Goal: Task Accomplishment & Management: Complete application form

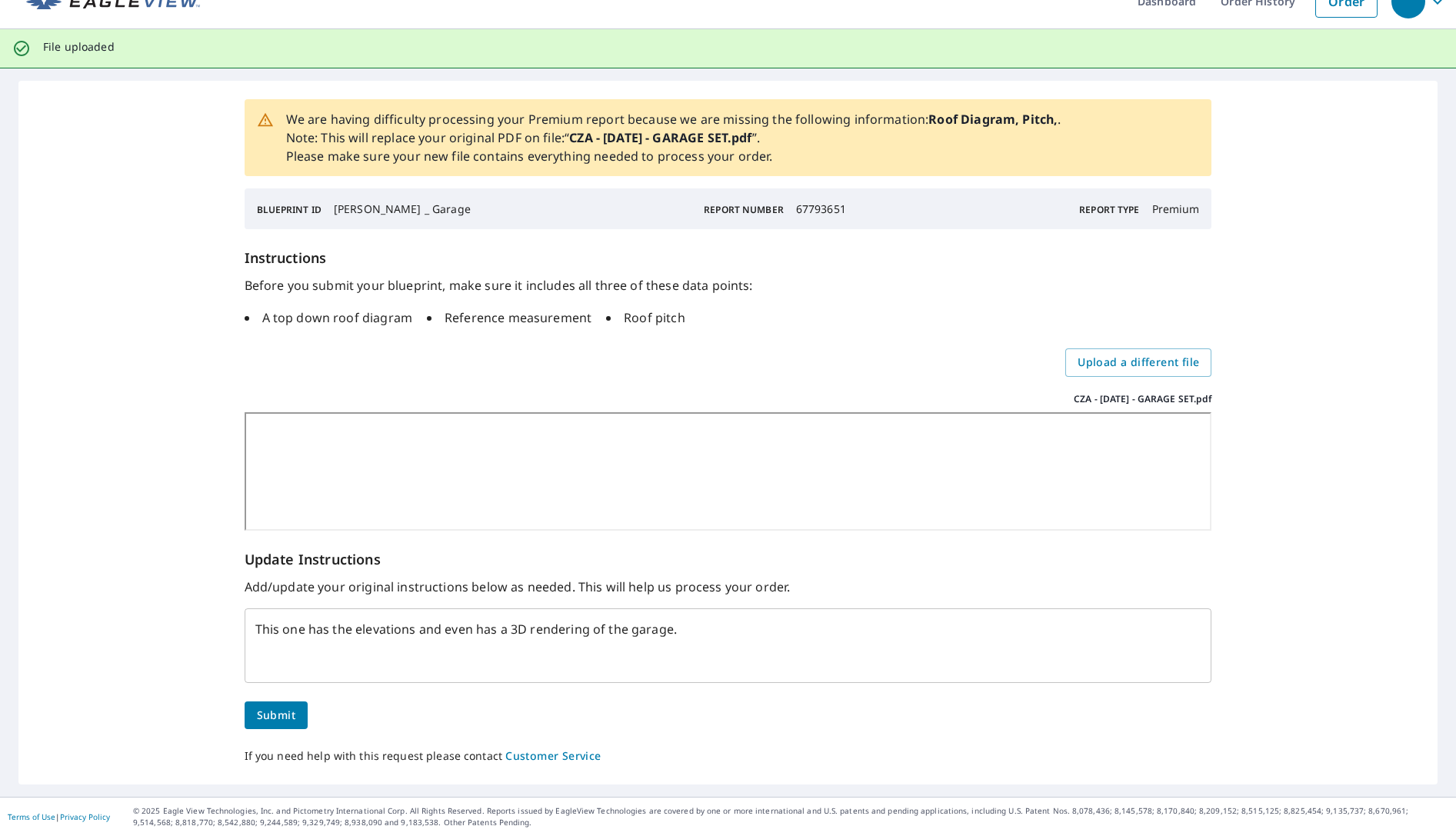
scroll to position [27, 0]
click at [269, 716] on span "Submit" at bounding box center [276, 715] width 39 height 19
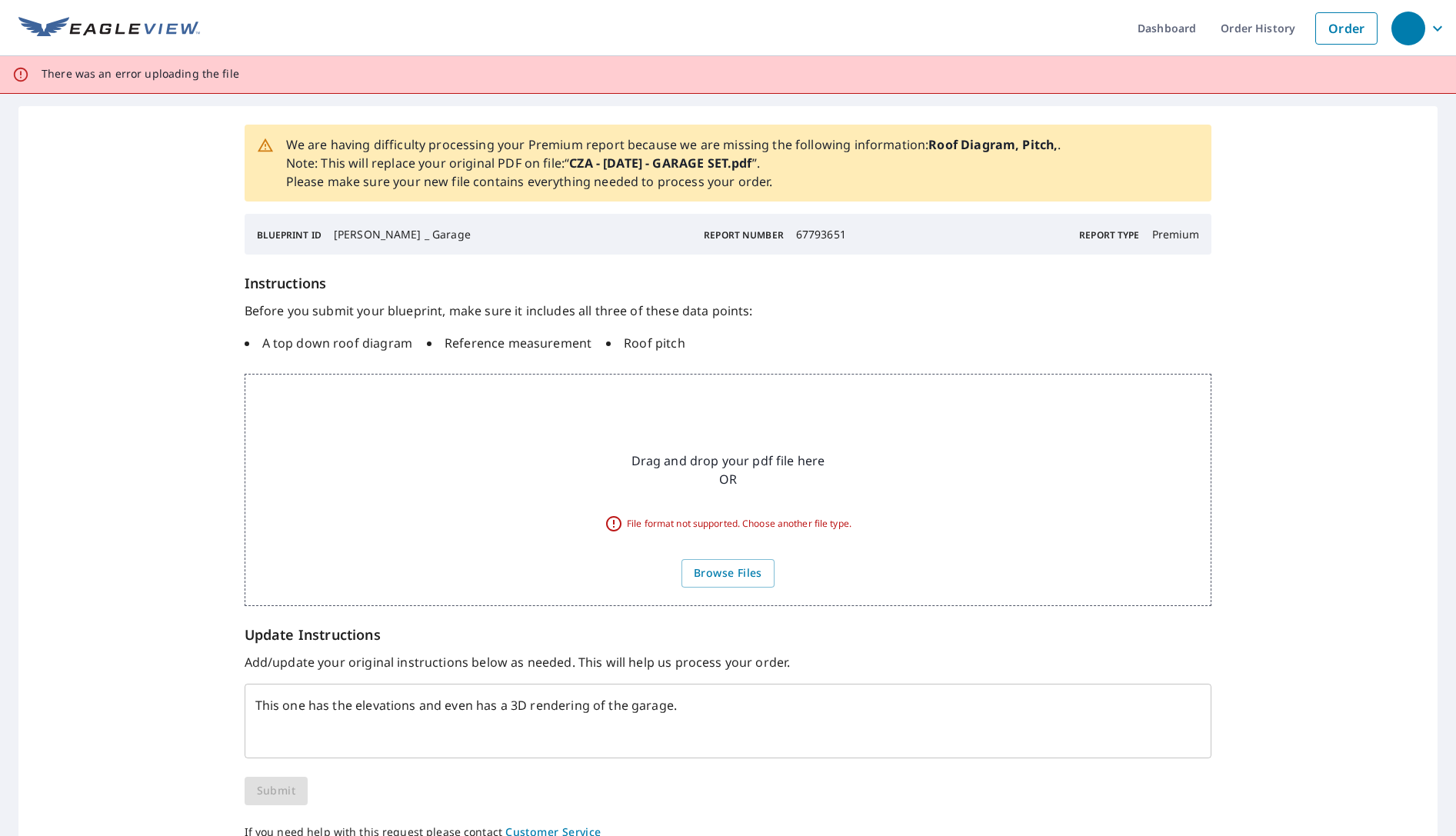
scroll to position [76, 0]
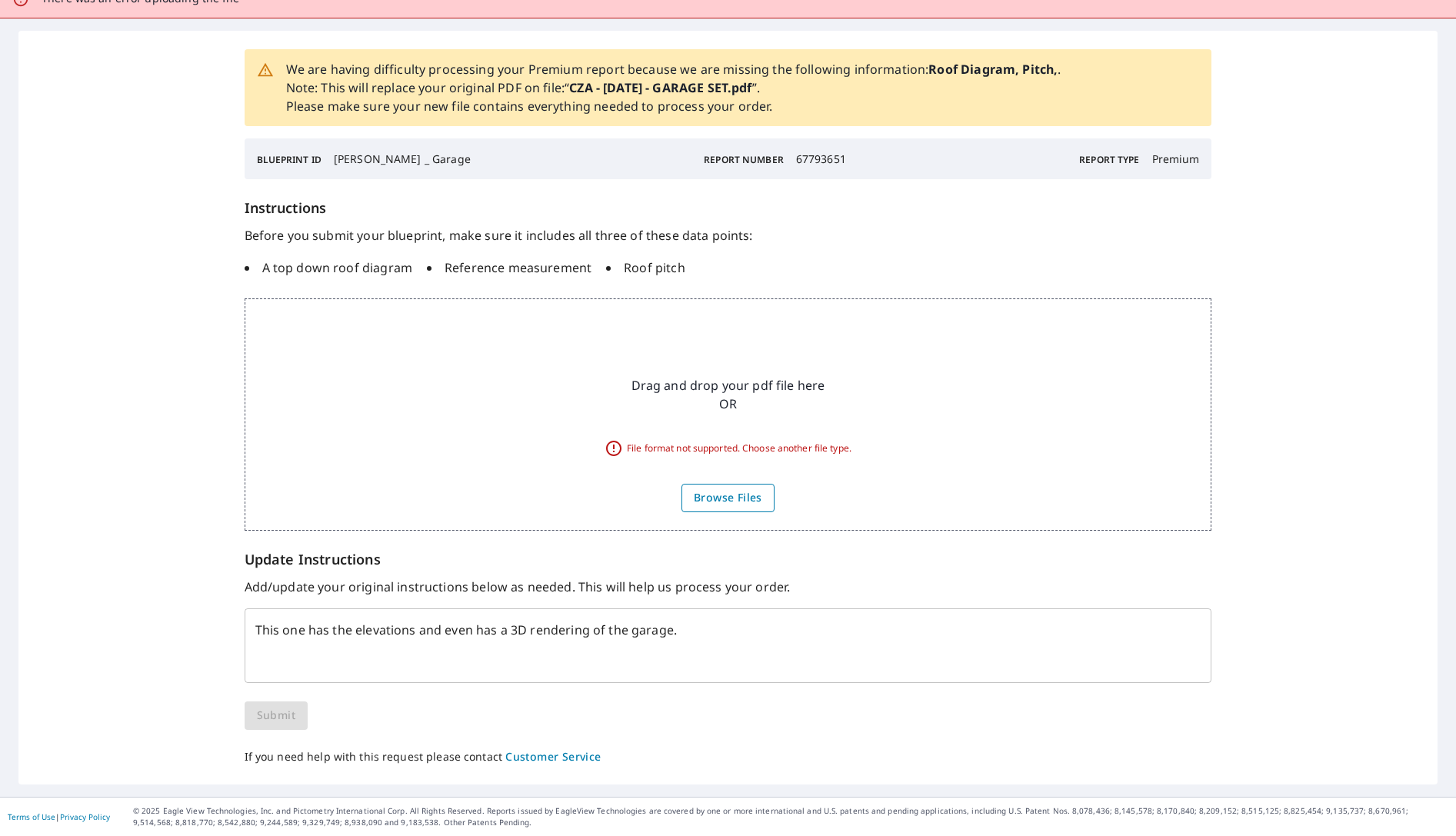
click at [713, 494] on span "Browse Files" at bounding box center [728, 498] width 69 height 19
click at [0, 0] on input "Browse Files" at bounding box center [0, 0] width 0 height 0
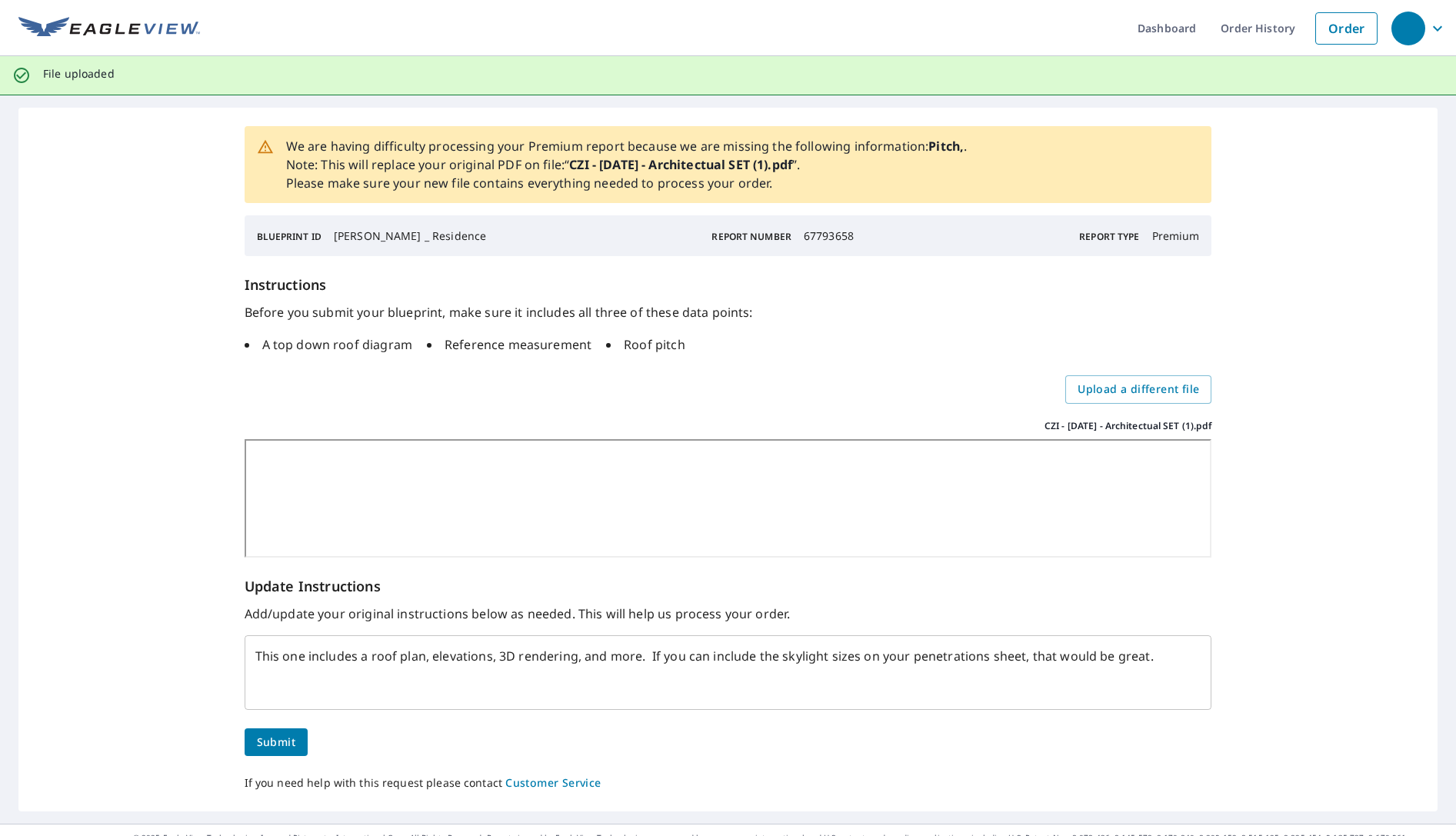
click at [273, 748] on span "Submit" at bounding box center [276, 742] width 39 height 19
